Goal: Information Seeking & Learning: Find specific page/section

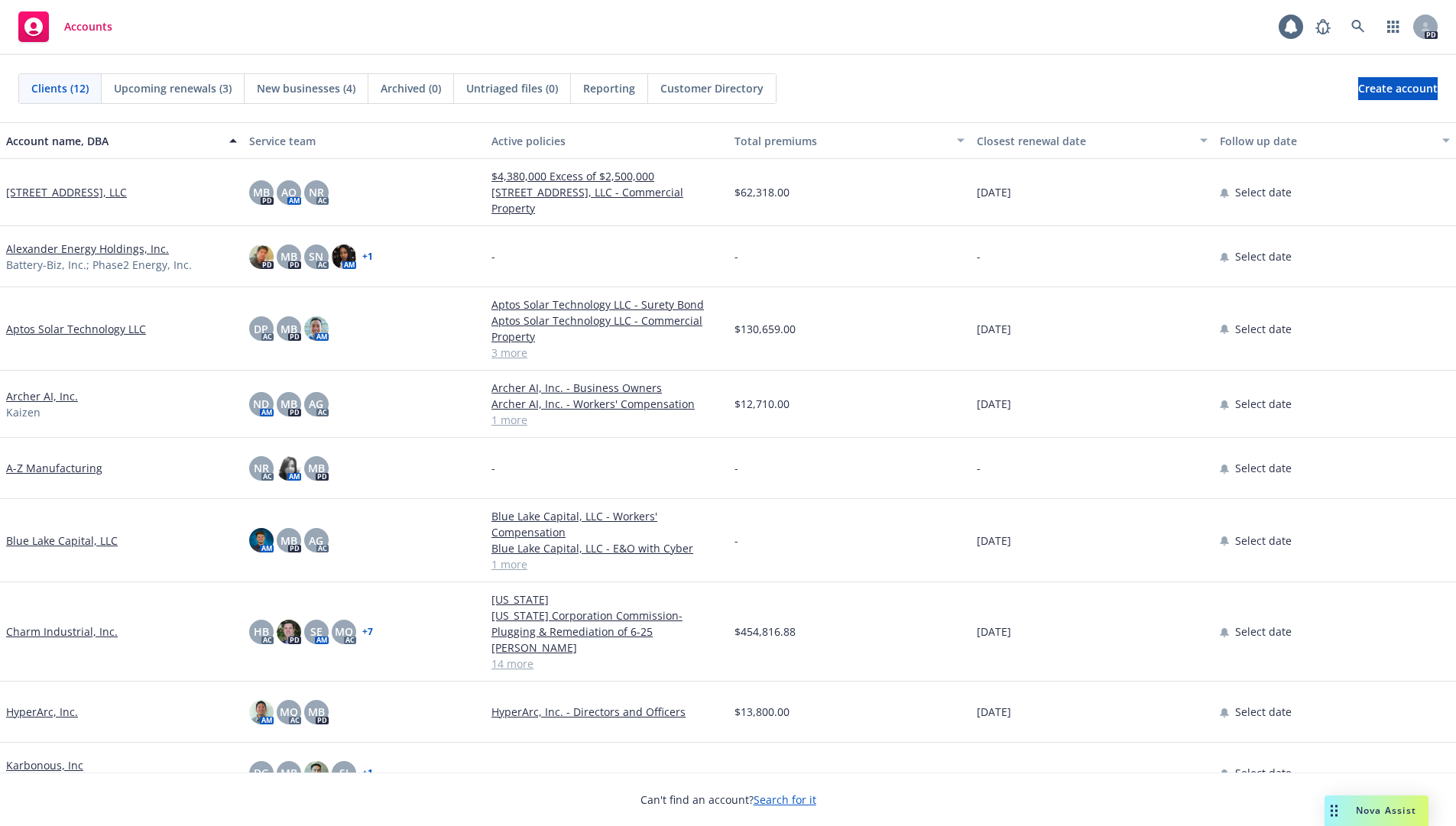
drag, startPoint x: 435, startPoint y: 156, endPoint x: 660, endPoint y: 87, distance: 235.3
click at [438, 156] on button "Service team" at bounding box center [364, 141] width 243 height 37
click at [1357, 18] on link at bounding box center [1358, 27] width 31 height 31
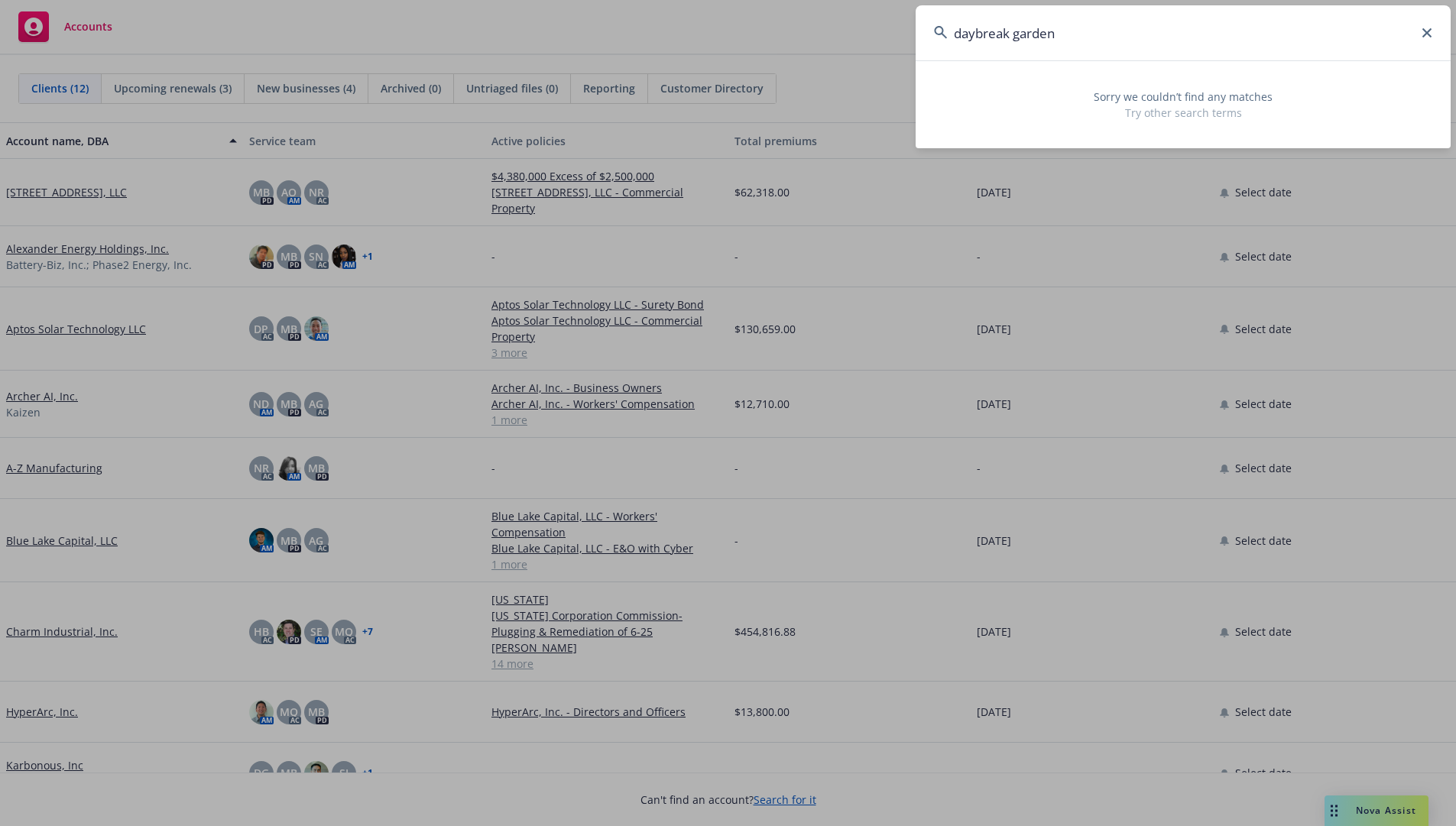
type input "daybreak garden"
click at [1428, 38] on input "daybreak garden" at bounding box center [1182, 33] width 535 height 55
click at [1426, 30] on icon at bounding box center [1427, 33] width 9 height 9
